Goal: Task Accomplishment & Management: Complete application form

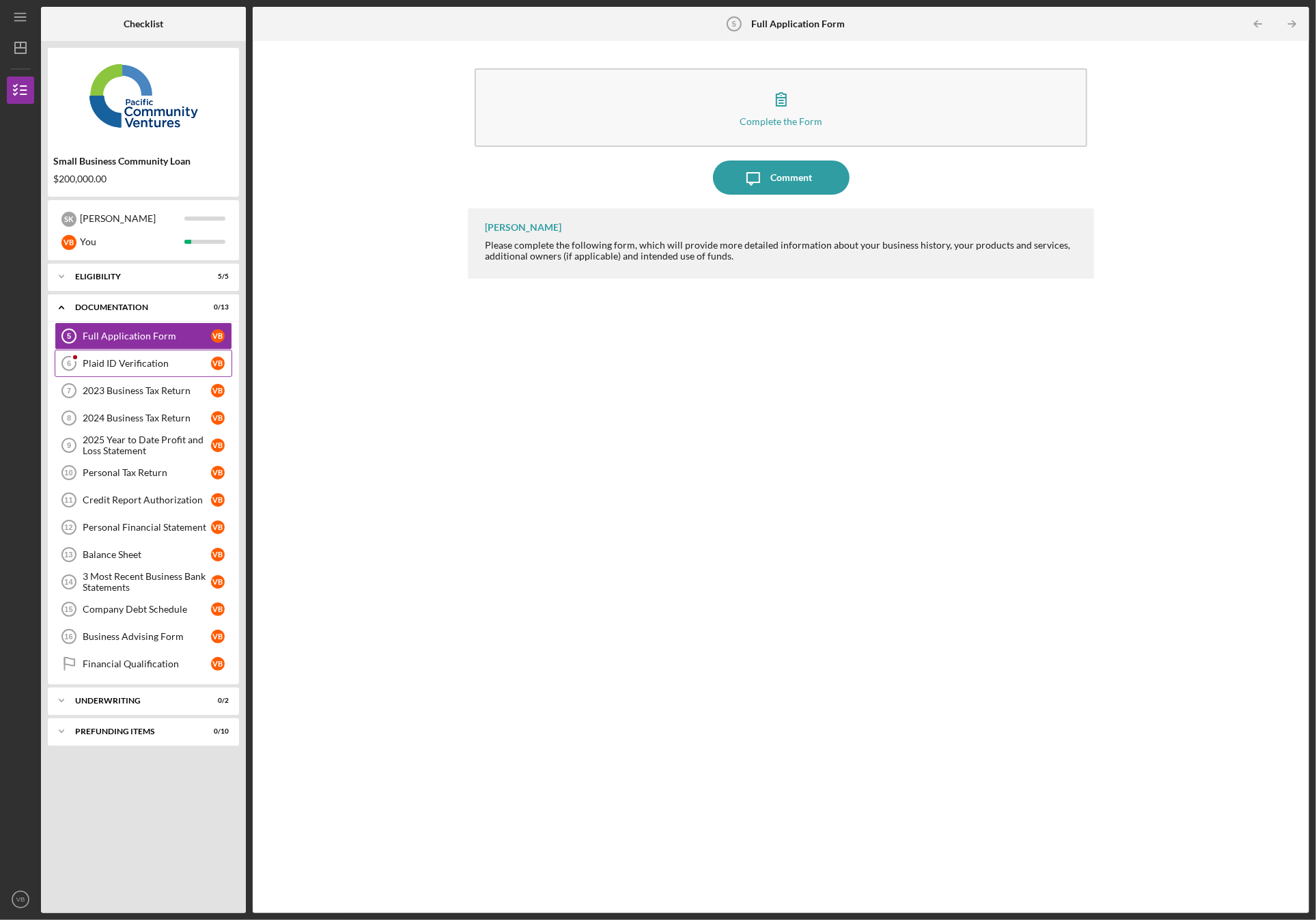
click at [112, 364] on div "Plaid ID Verification" at bounding box center [147, 363] width 129 height 11
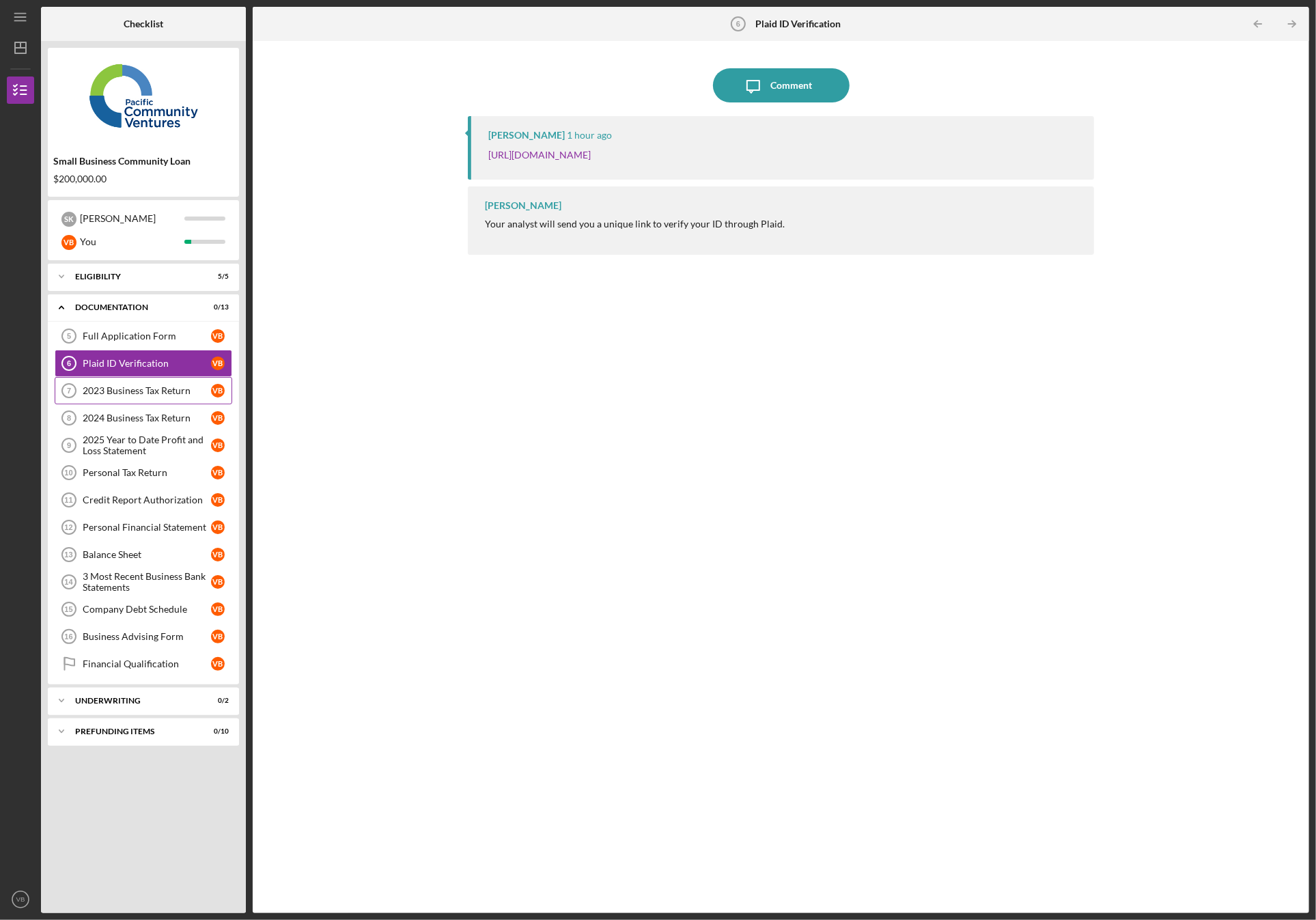
click at [114, 392] on div "2023 Business Tax Return" at bounding box center [147, 391] width 129 height 11
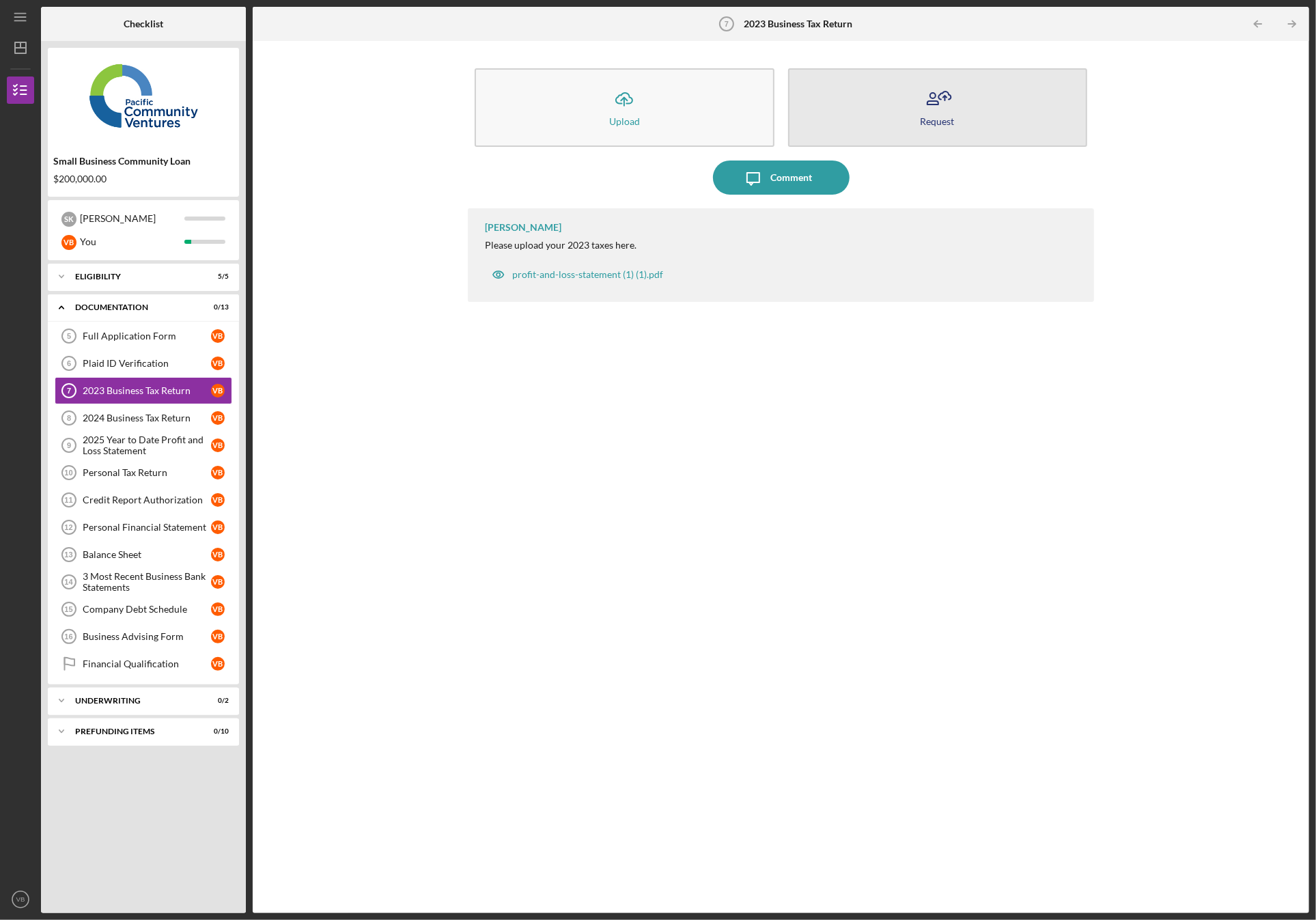
click at [975, 101] on button "Request" at bounding box center [937, 107] width 299 height 78
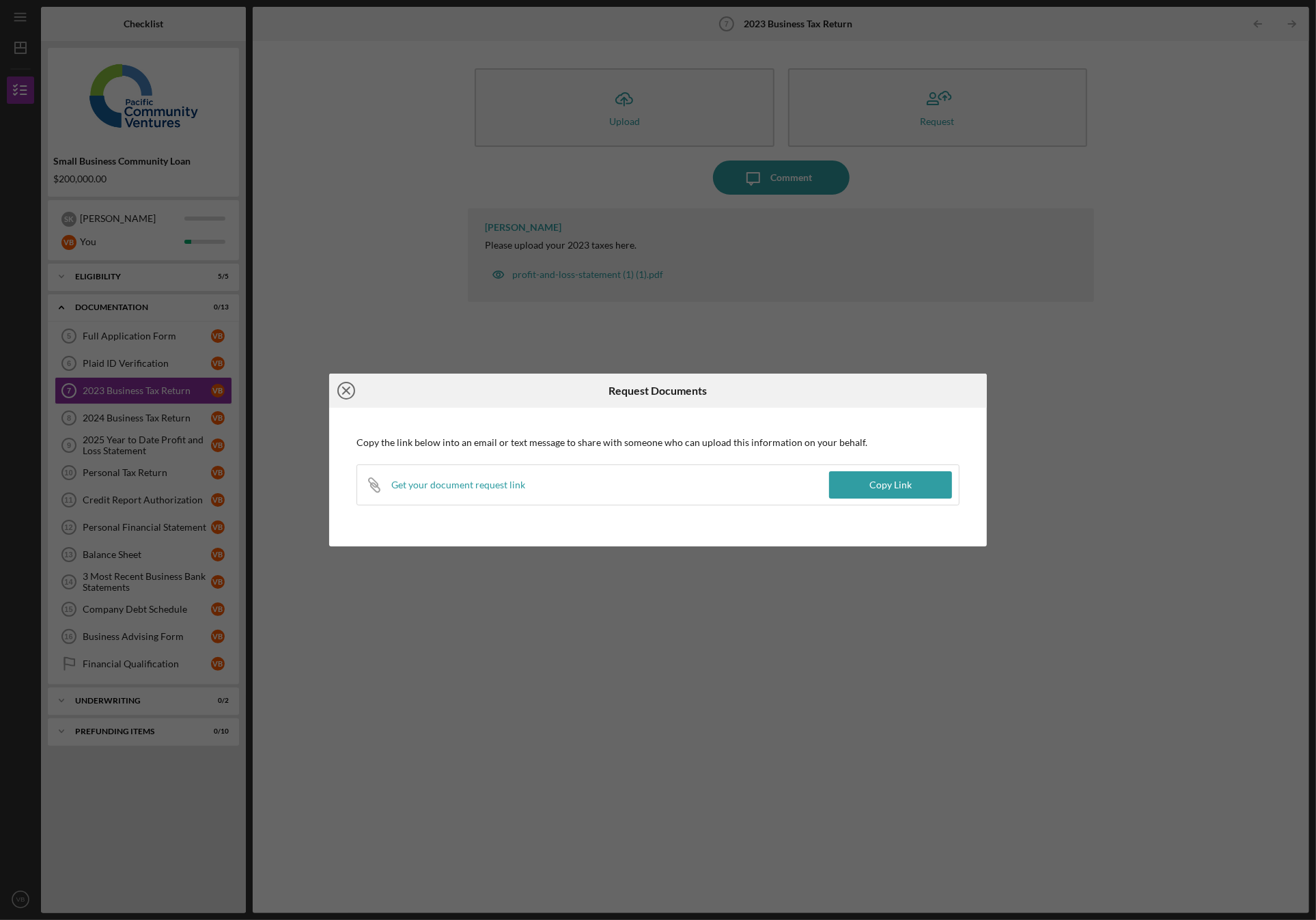
click at [341, 391] on icon "Icon/Close" at bounding box center [346, 391] width 34 height 34
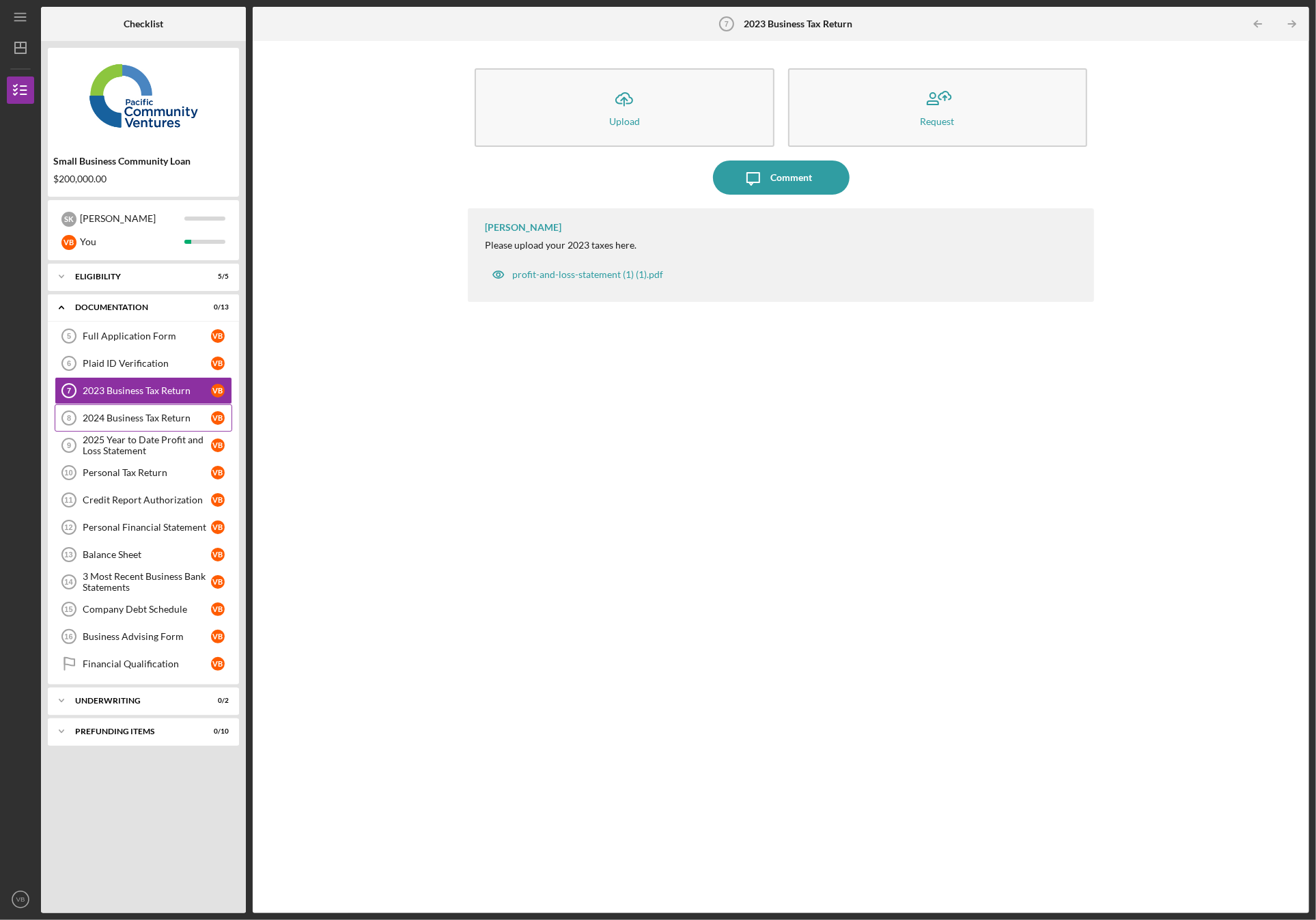
click at [109, 422] on div "2024 Business Tax Return" at bounding box center [147, 418] width 129 height 11
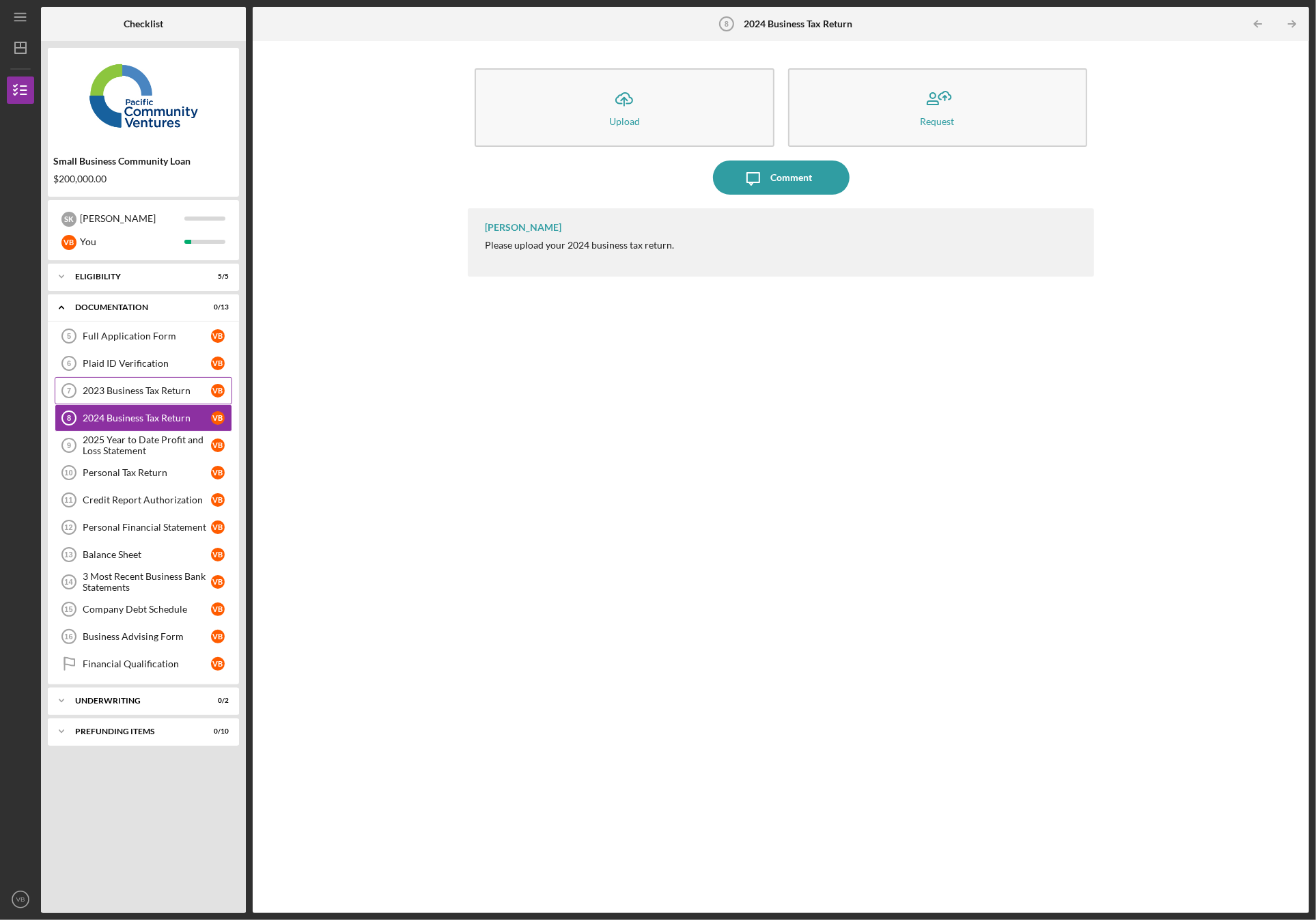
click at [125, 393] on div "2023 Business Tax Return" at bounding box center [147, 391] width 129 height 11
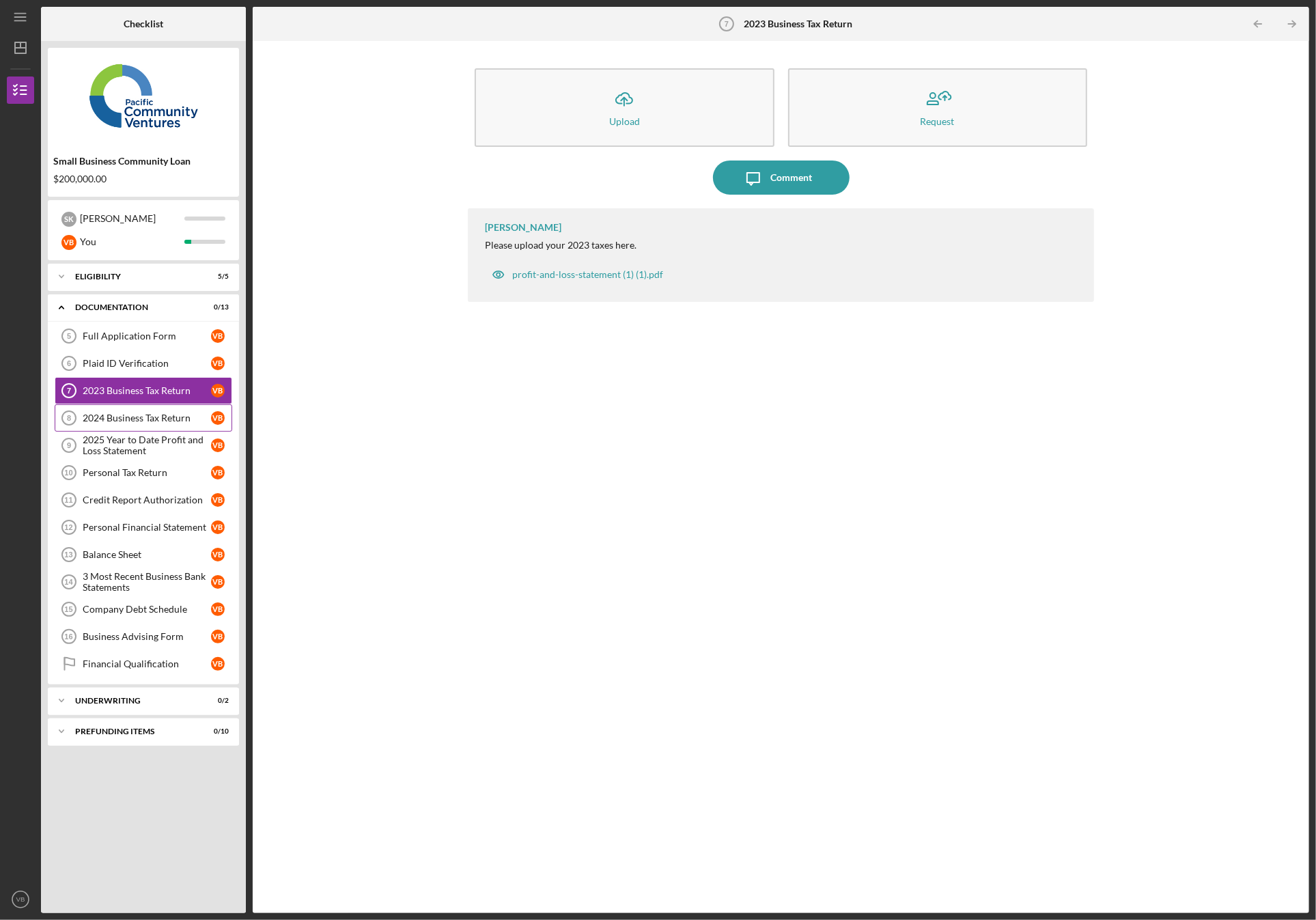
click at [121, 418] on div "2024 Business Tax Return" at bounding box center [147, 418] width 129 height 11
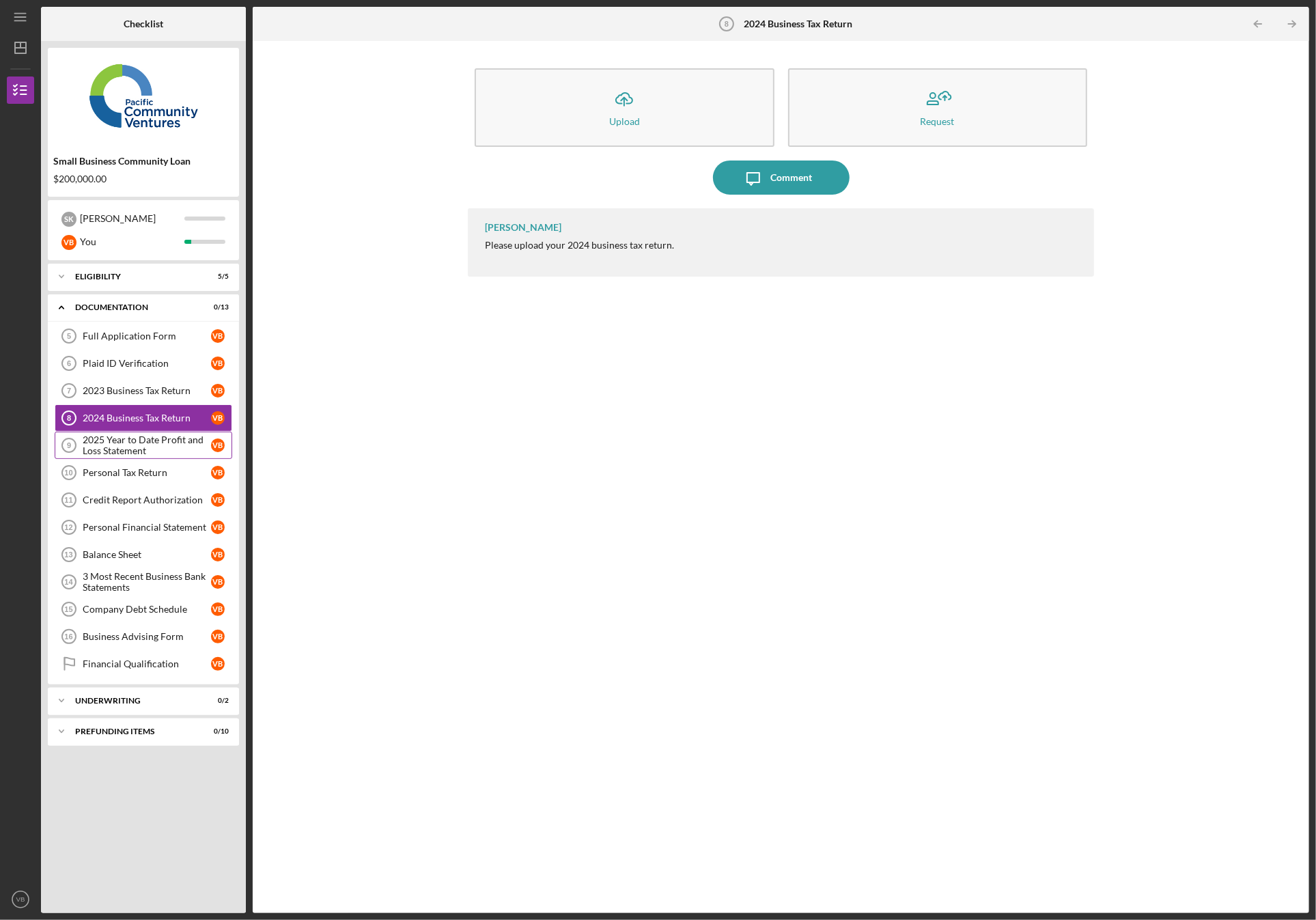
click at [117, 441] on div "2025 Year to Date Profit and Loss Statement" at bounding box center [147, 445] width 129 height 22
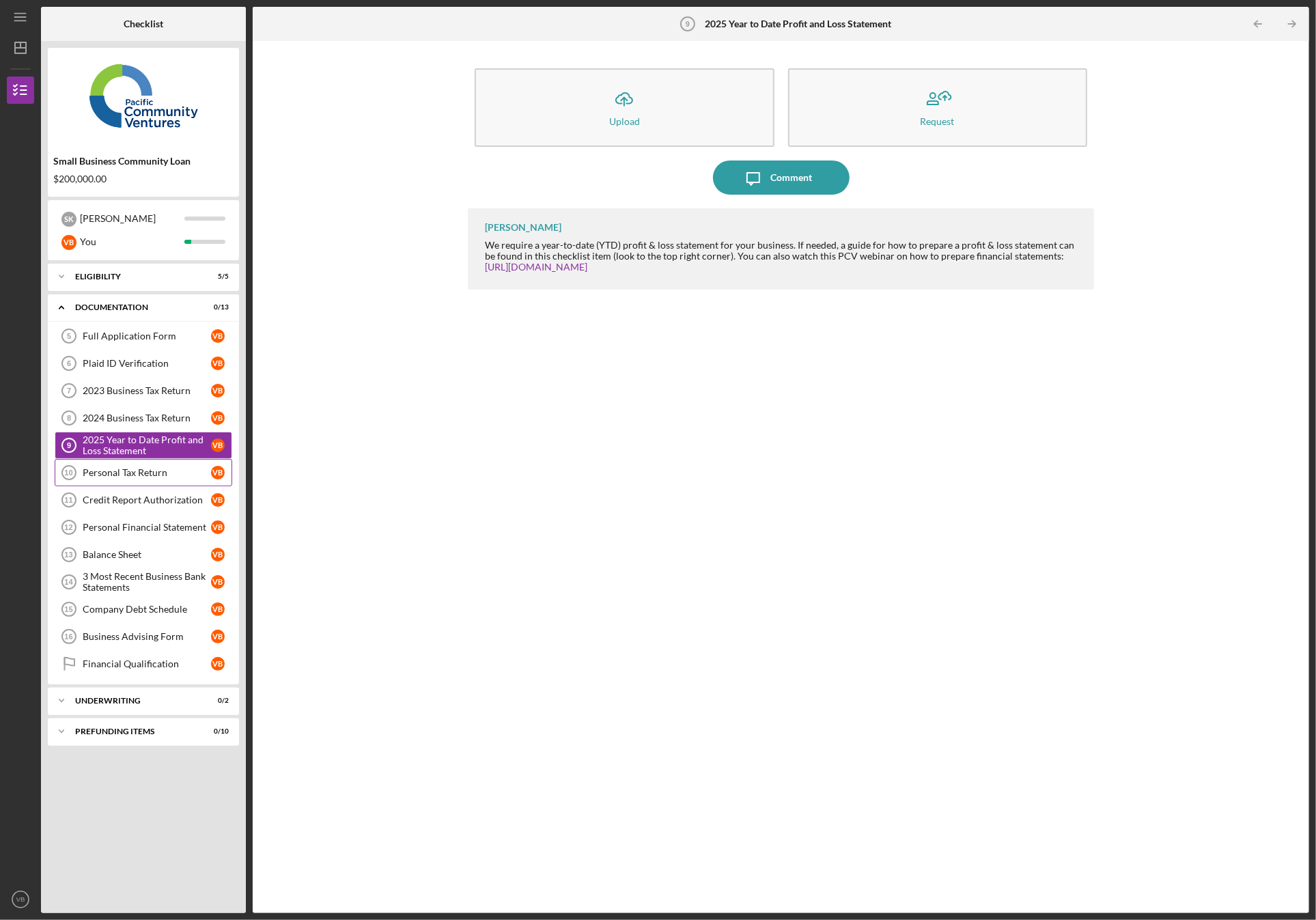
click at [109, 477] on div "Personal Tax Return" at bounding box center [147, 472] width 129 height 11
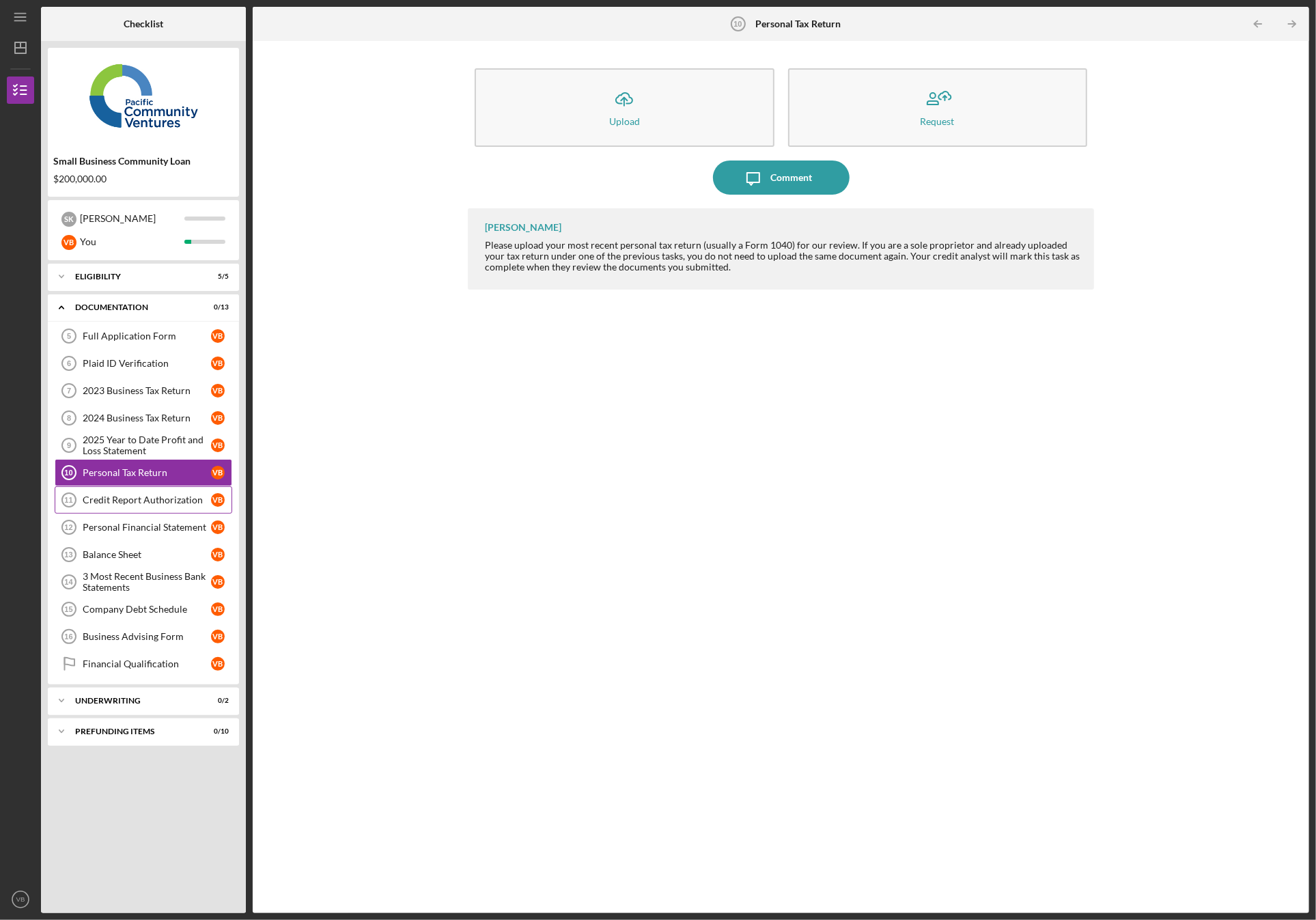
click at [127, 506] on link "Credit Report Authorization 11 Credit Report Authorization V B" at bounding box center [143, 499] width 177 height 27
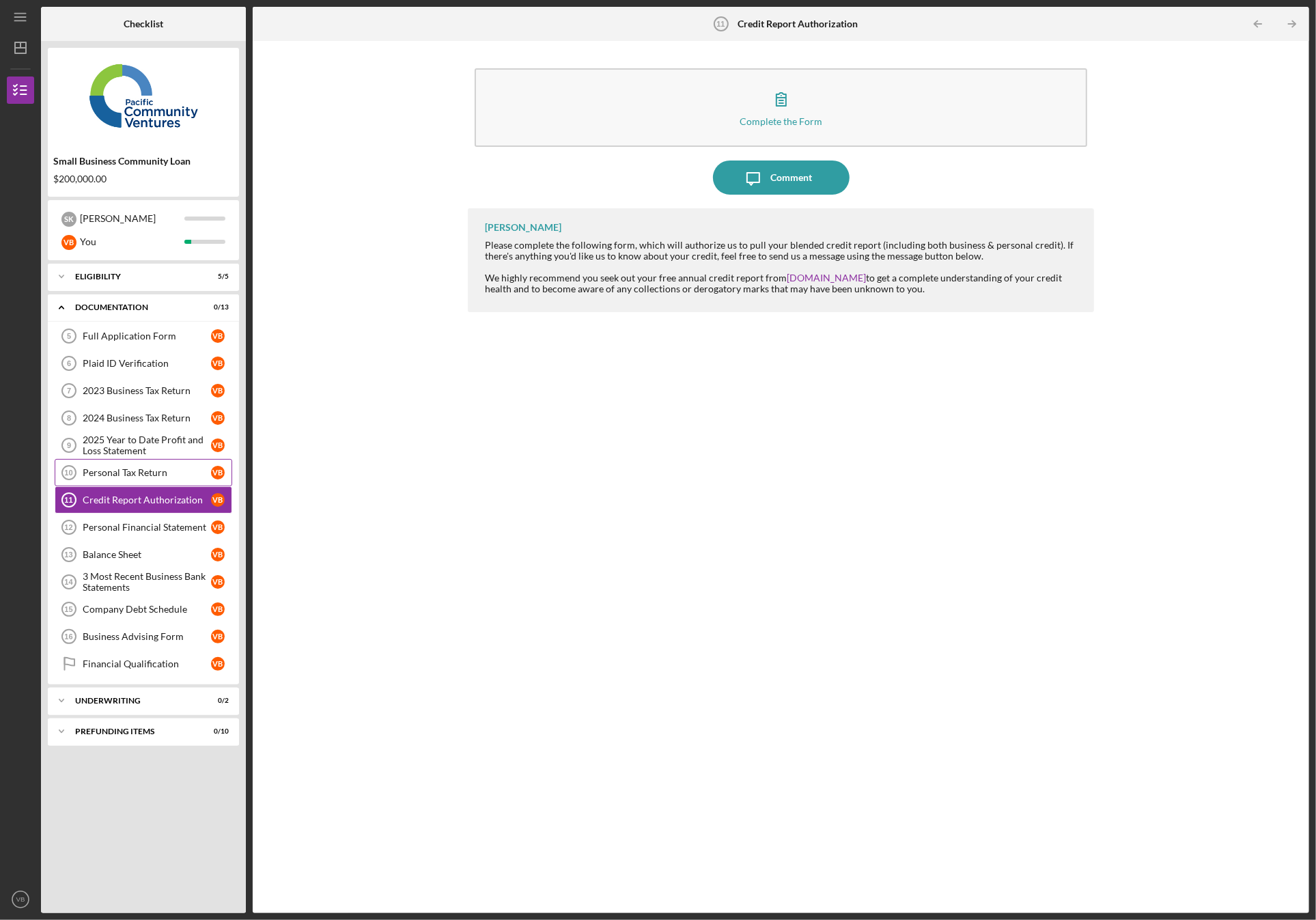
click at [128, 472] on div "Personal Tax Return" at bounding box center [147, 472] width 129 height 11
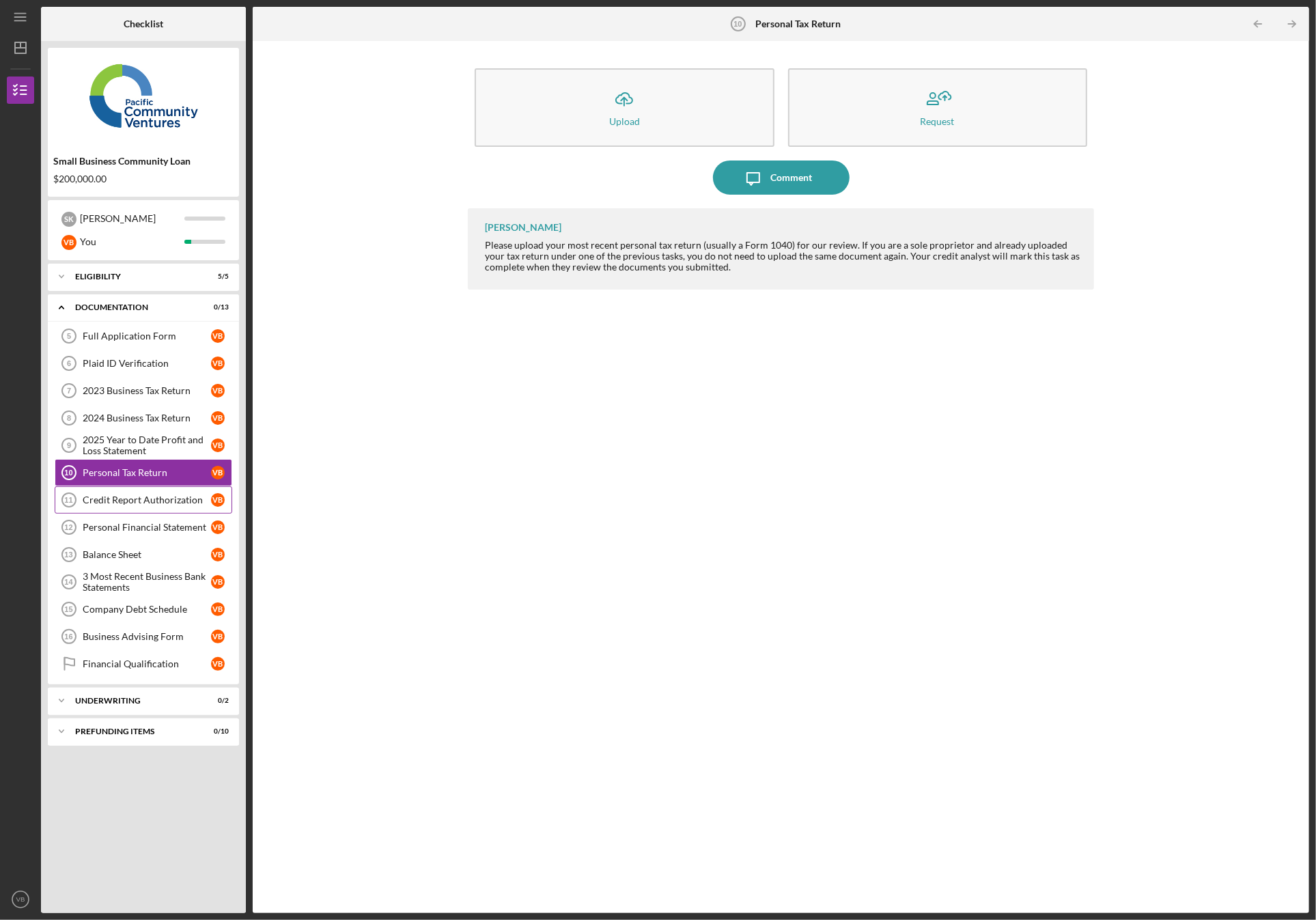
click at [134, 495] on div "Credit Report Authorization" at bounding box center [147, 500] width 129 height 11
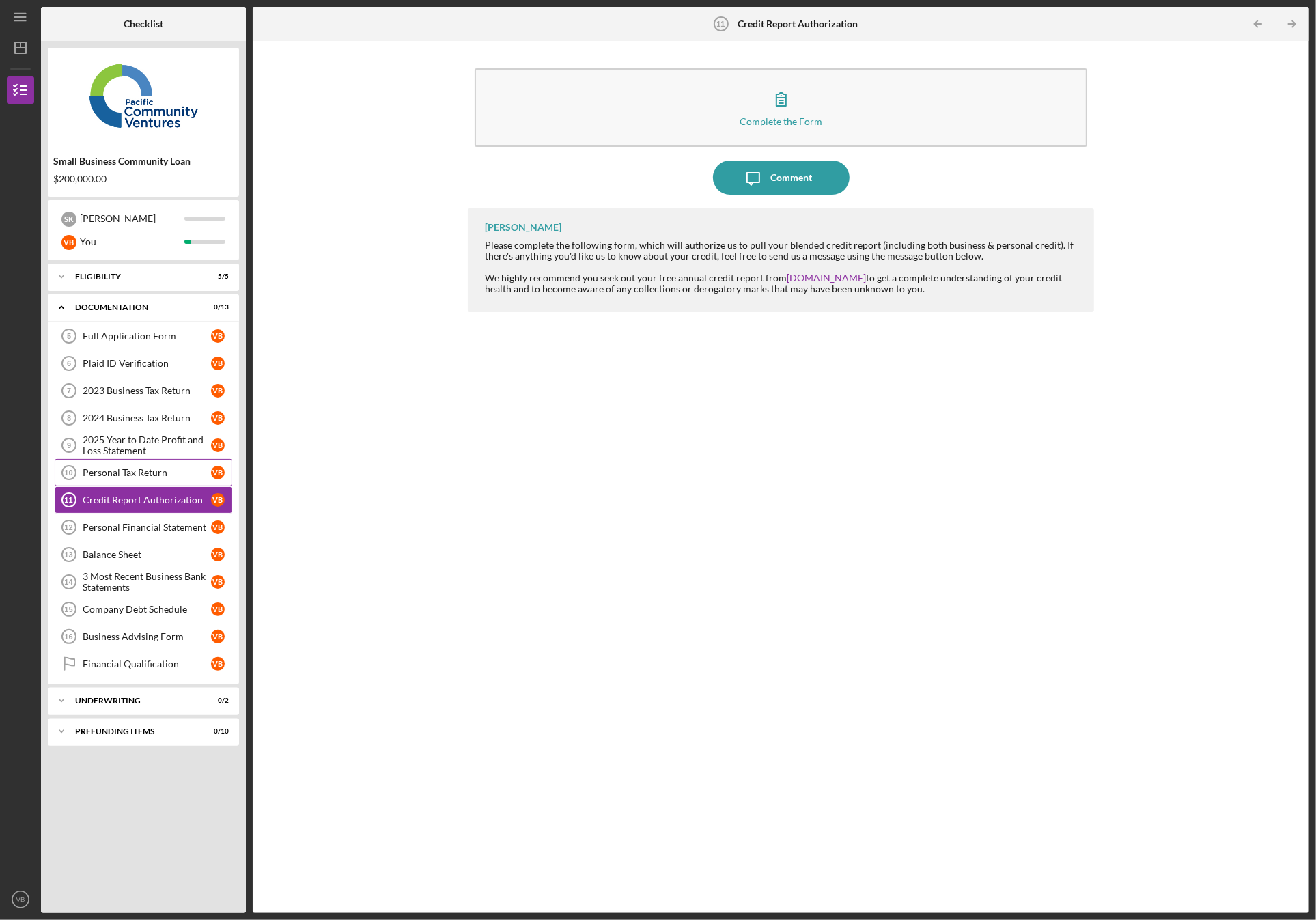
click at [121, 471] on div "Personal Tax Return" at bounding box center [147, 472] width 129 height 11
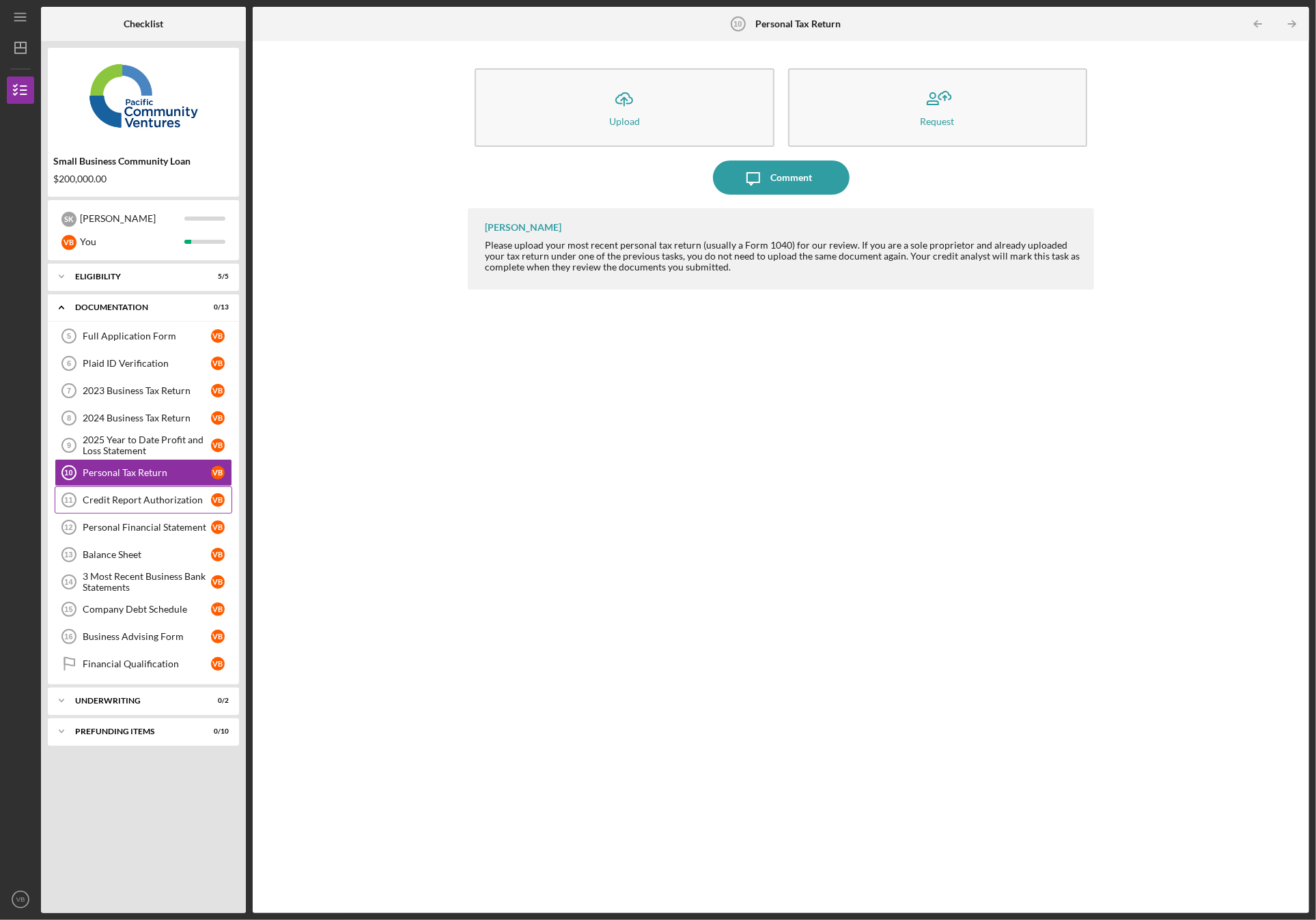
click at [132, 508] on link "Credit Report Authorization 11 Credit Report Authorization V B" at bounding box center [143, 499] width 177 height 27
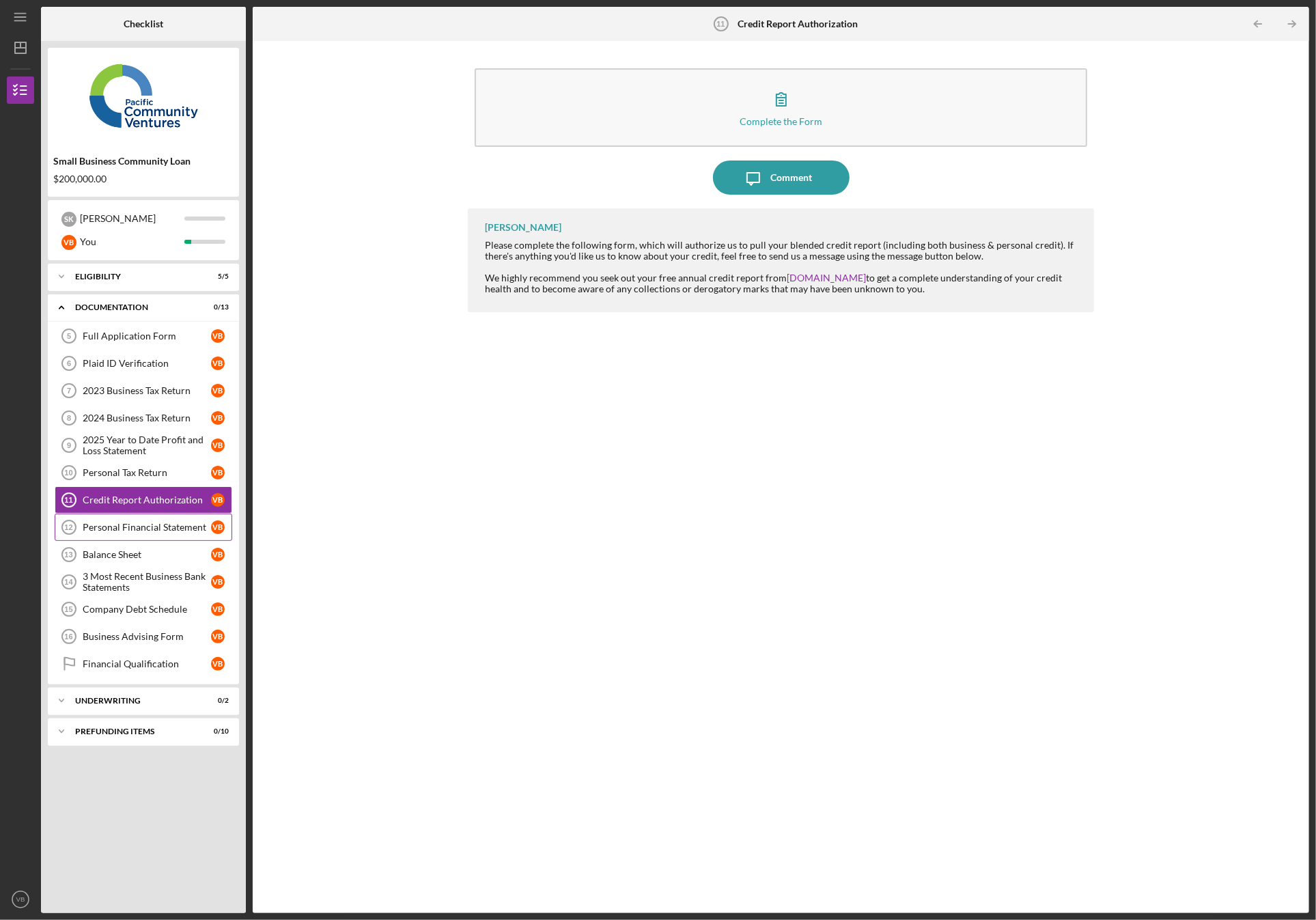
click at [118, 524] on div "Personal Financial Statement" at bounding box center [147, 527] width 129 height 11
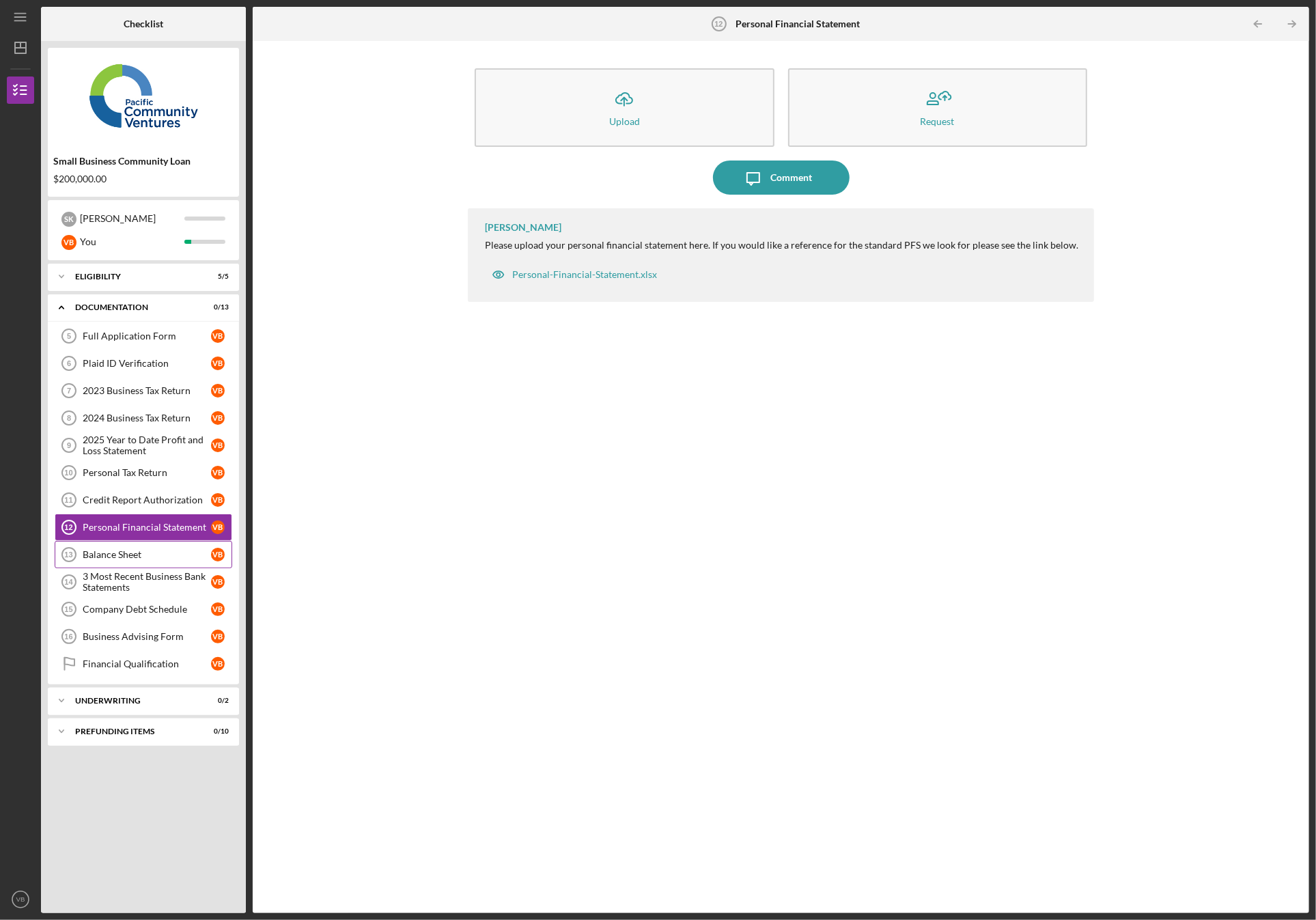
click at [115, 553] on div "Balance Sheet" at bounding box center [147, 554] width 129 height 11
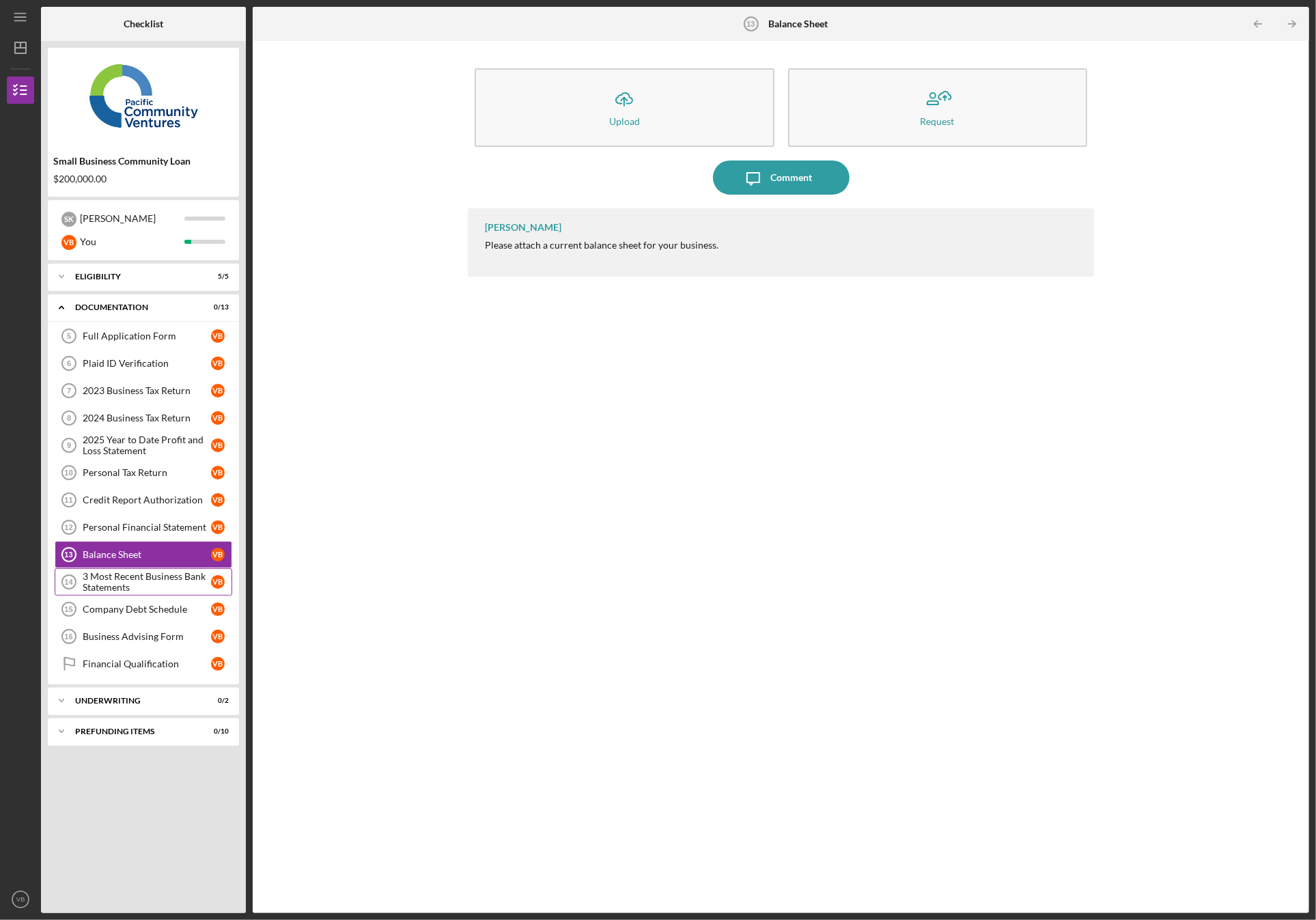
click at [118, 577] on div "3 Most Recent Business Bank Statements" at bounding box center [147, 582] width 129 height 22
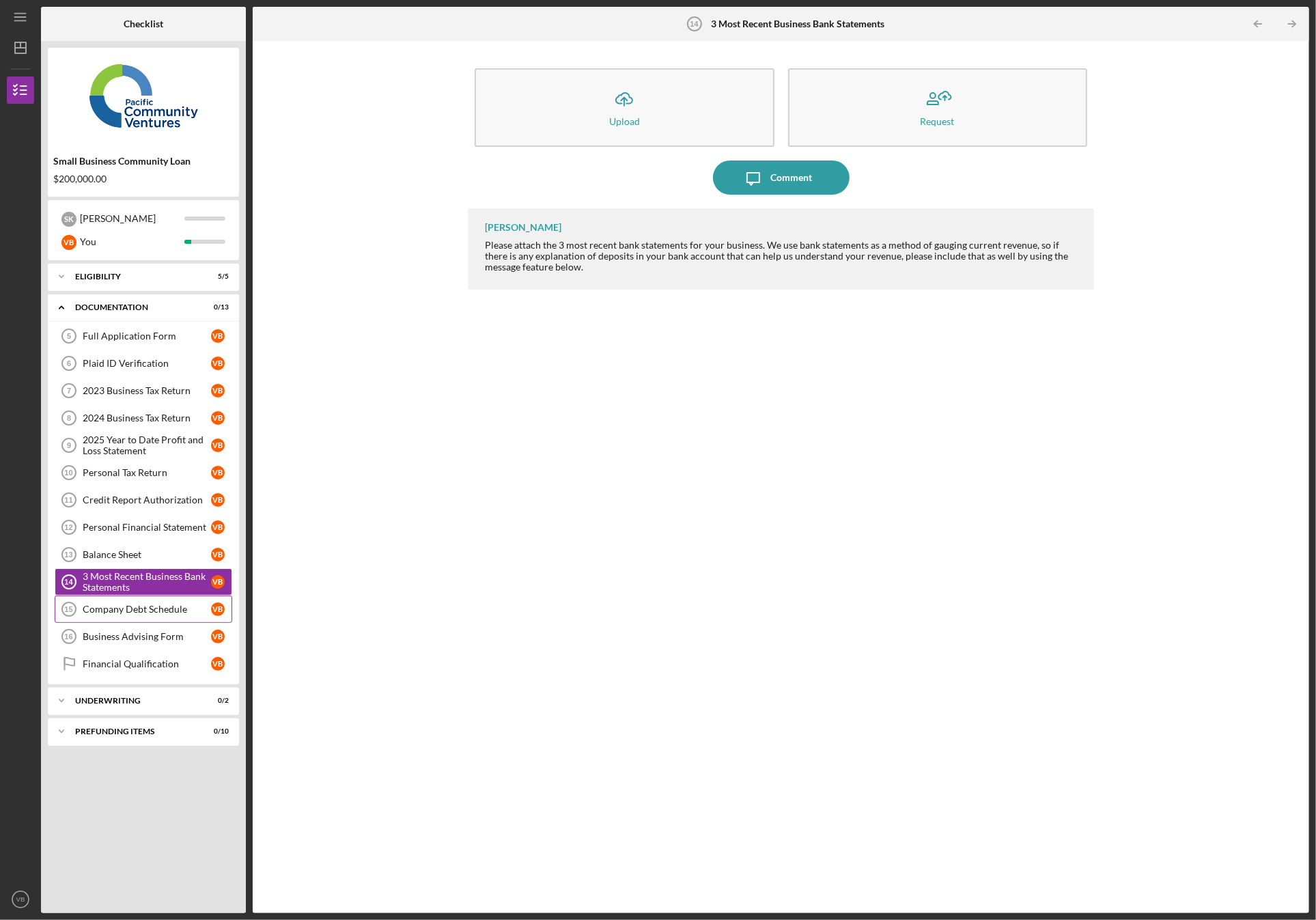
click at [113, 606] on div "Company Debt Schedule" at bounding box center [147, 609] width 129 height 11
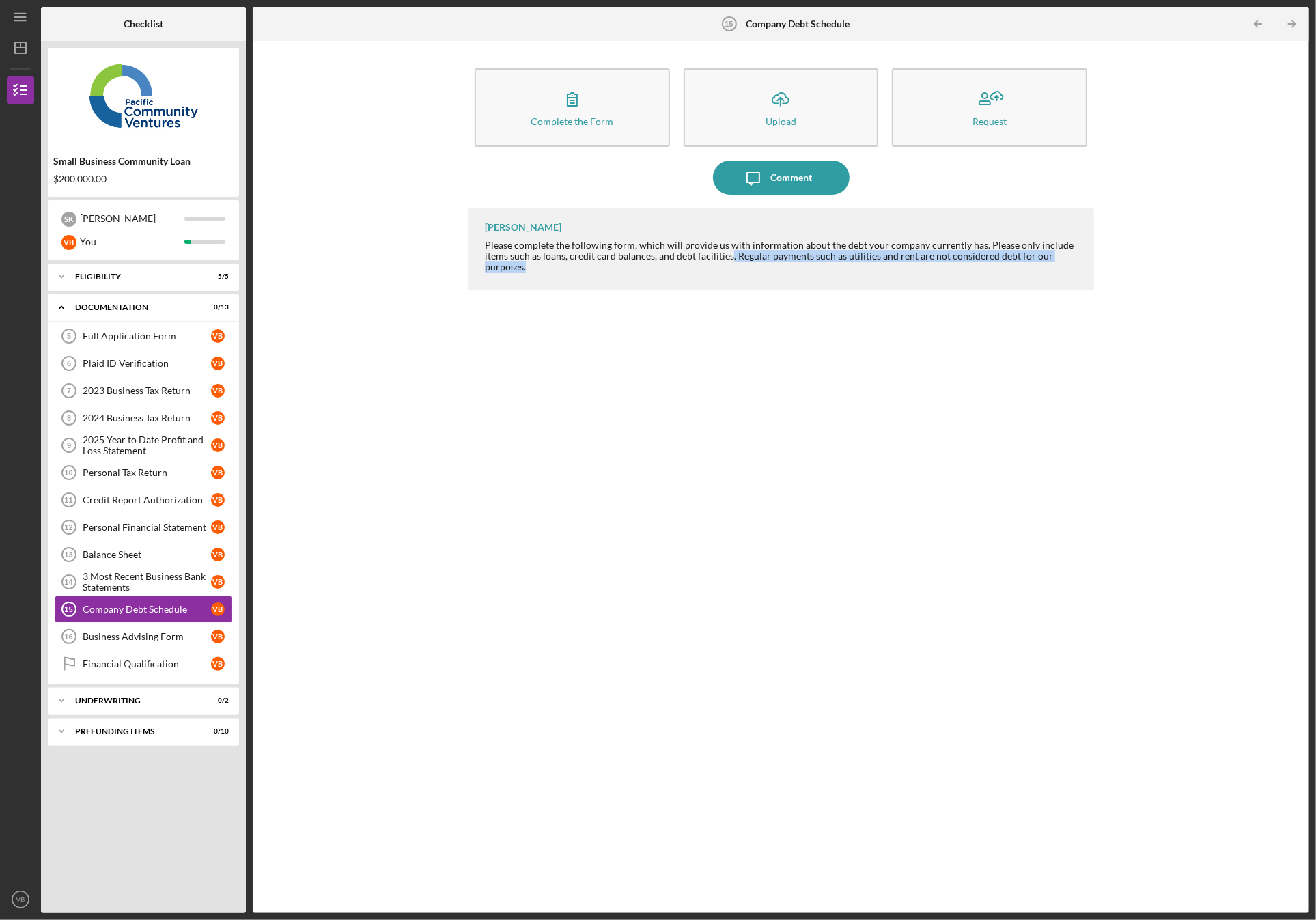
click at [734, 270] on div "Please complete the following form, which will provide us with information abou…" at bounding box center [782, 256] width 595 height 33
click at [734, 271] on div "Please complete the following form, which will provide us with information abou…" at bounding box center [782, 256] width 595 height 33
click at [117, 641] on link "Business Advising Form 16 Business Advising Form V B" at bounding box center [143, 637] width 177 height 27
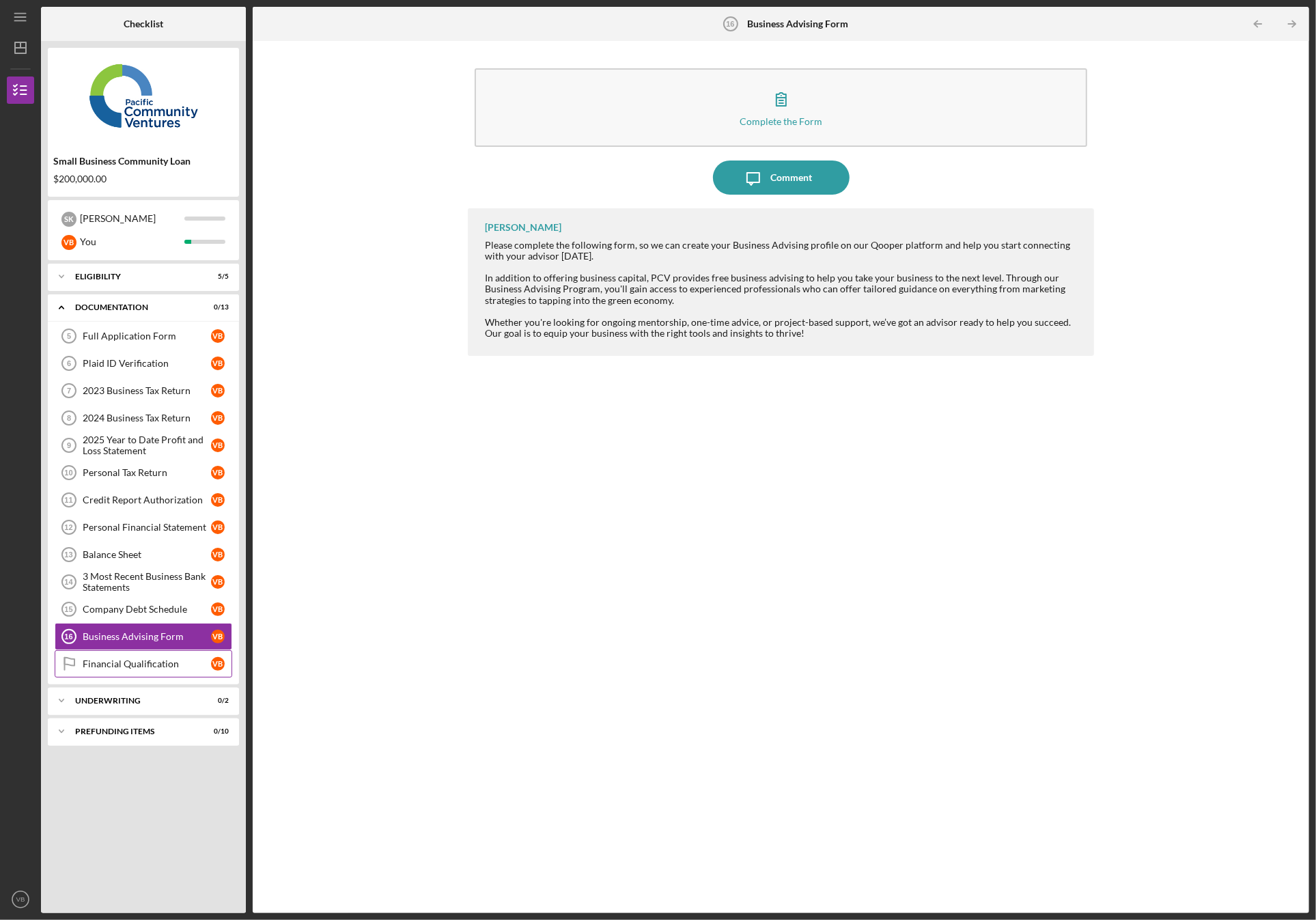
click at [134, 658] on div "Financial Qualification" at bounding box center [147, 664] width 129 height 11
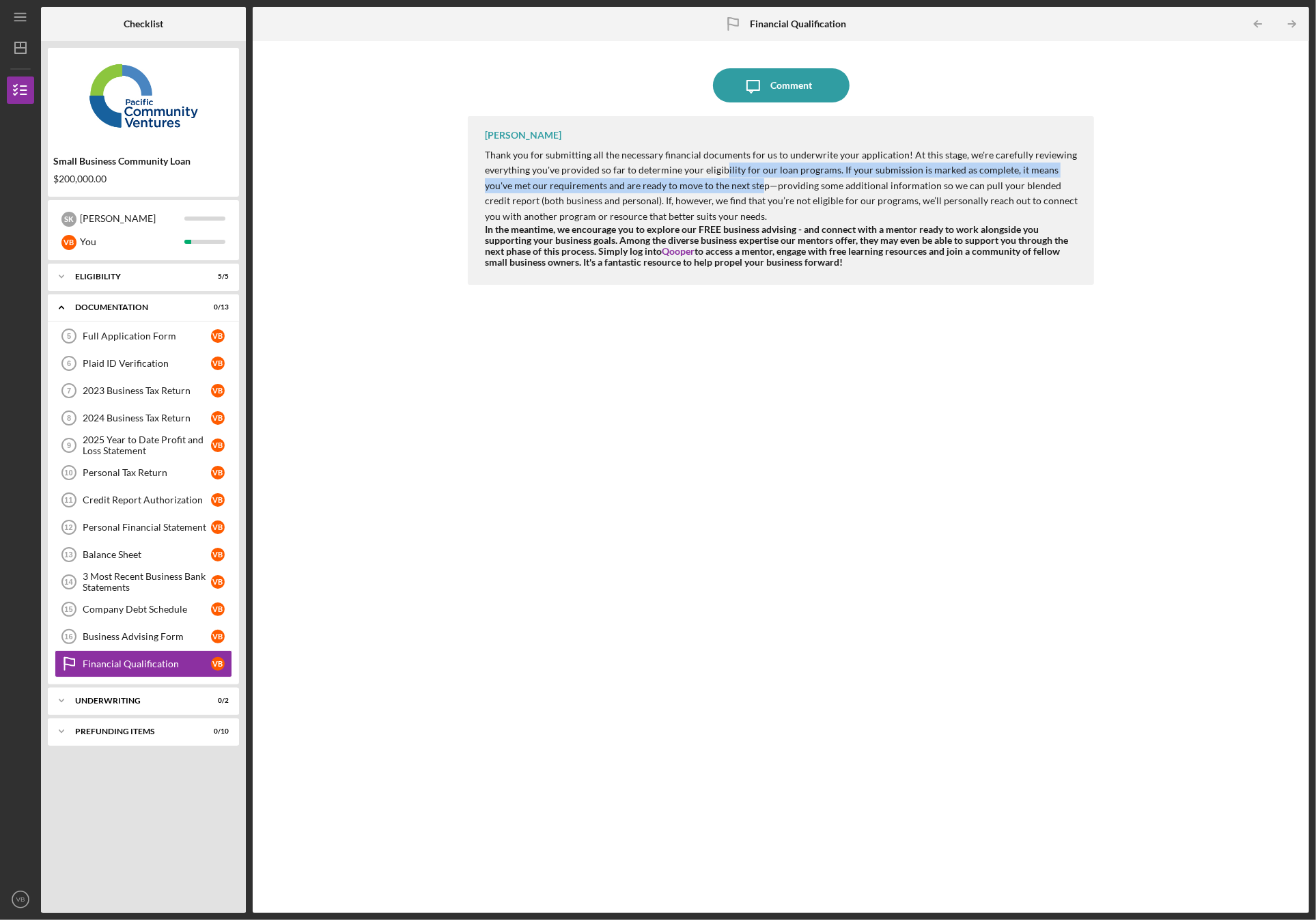
drag, startPoint x: 726, startPoint y: 167, endPoint x: 731, endPoint y: 188, distance: 21.6
click at [731, 188] on p "Thank you for submitting all the necessary financial documents for us to underw…" at bounding box center [782, 186] width 595 height 77
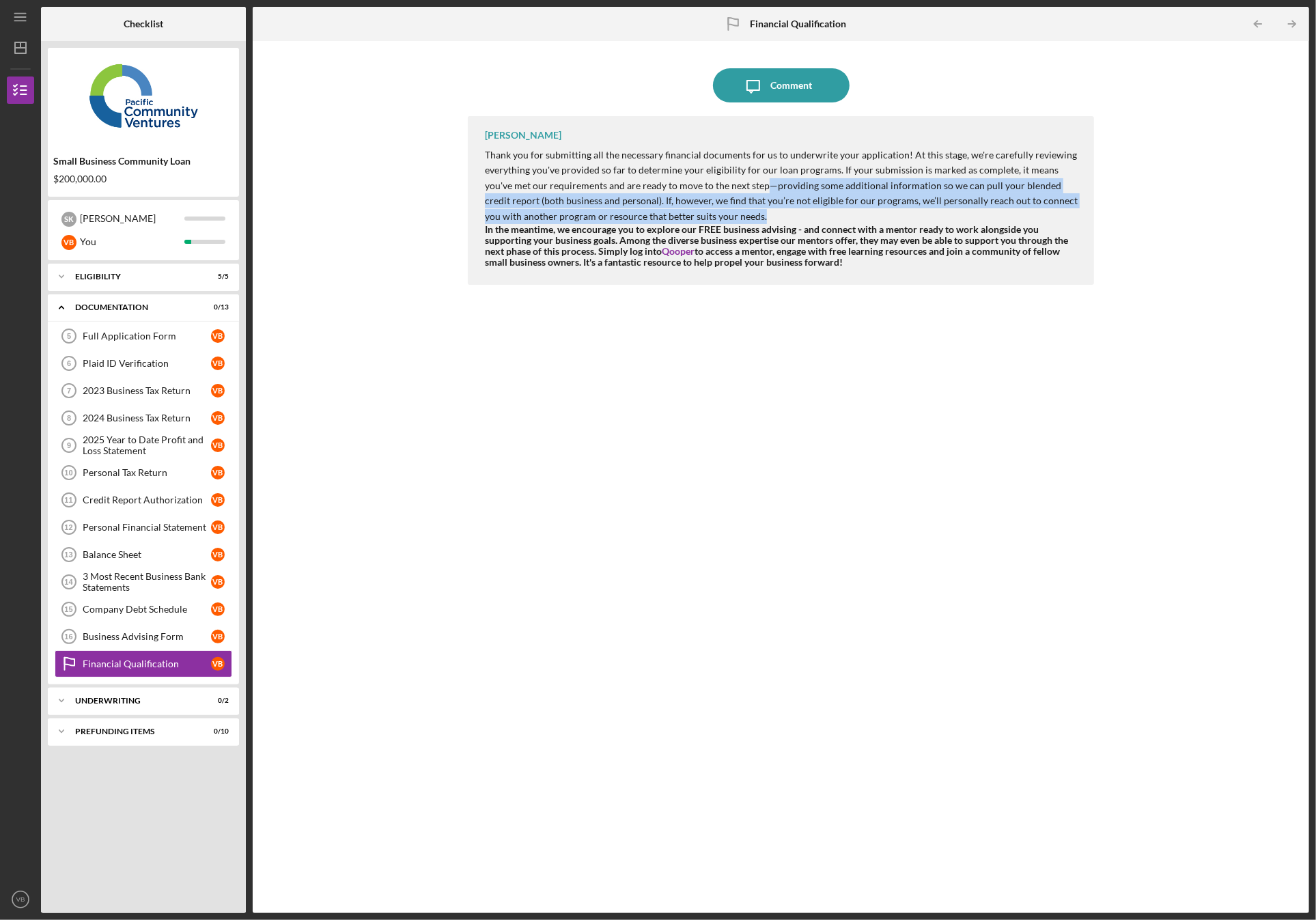
drag, startPoint x: 736, startPoint y: 185, endPoint x: 742, endPoint y: 210, distance: 25.7
click at [742, 210] on p "Thank you for submitting all the necessary financial documents for us to underw…" at bounding box center [782, 186] width 595 height 77
click at [130, 345] on link "Full Application Form 5 Full Application Form V B" at bounding box center [143, 335] width 177 height 27
